Goal: Task Accomplishment & Management: Manage account settings

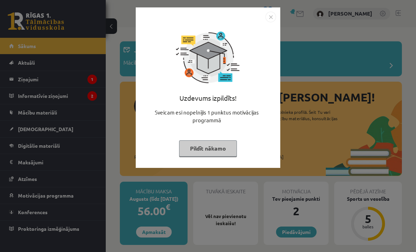
click at [222, 146] on button "Pildīt nākamo" at bounding box center [208, 148] width 58 height 16
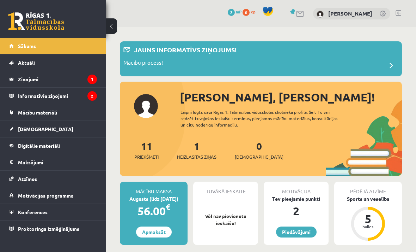
click at [159, 232] on link "Apmaksāt" at bounding box center [154, 231] width 36 height 11
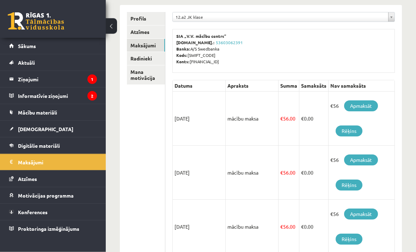
scroll to position [87, 0]
click at [368, 107] on link "Apmaksāt" at bounding box center [361, 105] width 34 height 11
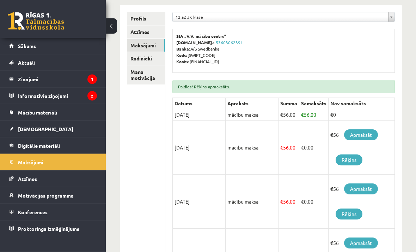
scroll to position [105, 0]
click at [69, 113] on link "Mācību materiāli" at bounding box center [53, 112] width 88 height 16
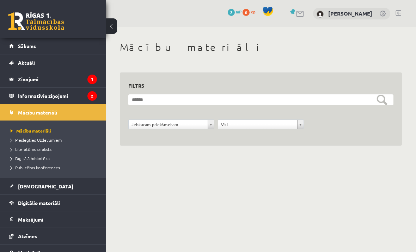
click at [24, 79] on legend "Ziņojumi 1" at bounding box center [57, 79] width 79 height 16
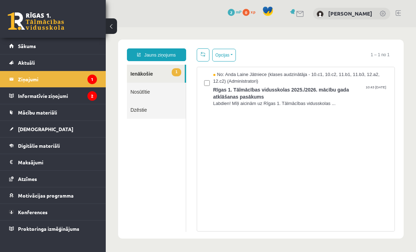
click at [283, 104] on span "Labdien! Mīļi aicinām uz Rīgas 1. Tālmācības vidusskolas ..." at bounding box center [301, 103] width 175 height 7
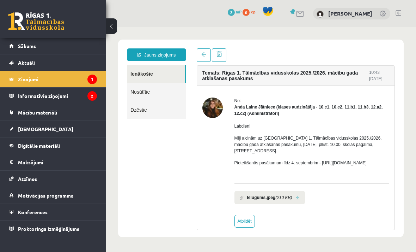
click at [20, 63] on span "Aktuāli" at bounding box center [26, 62] width 17 height 6
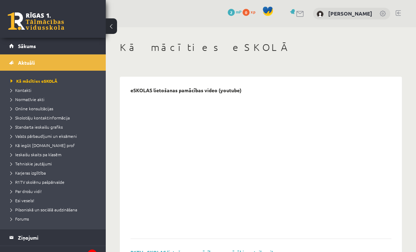
click at [18, 48] on span "Sākums" at bounding box center [27, 46] width 18 height 6
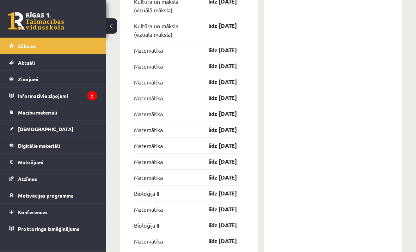
scroll to position [911, 0]
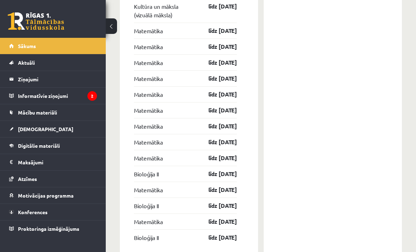
click at [16, 147] on link "Digitālie materiāli" at bounding box center [53, 145] width 88 height 16
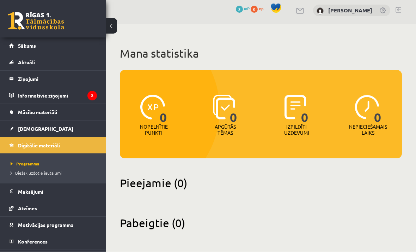
scroll to position [4, 0]
